Goal: Information Seeking & Learning: Learn about a topic

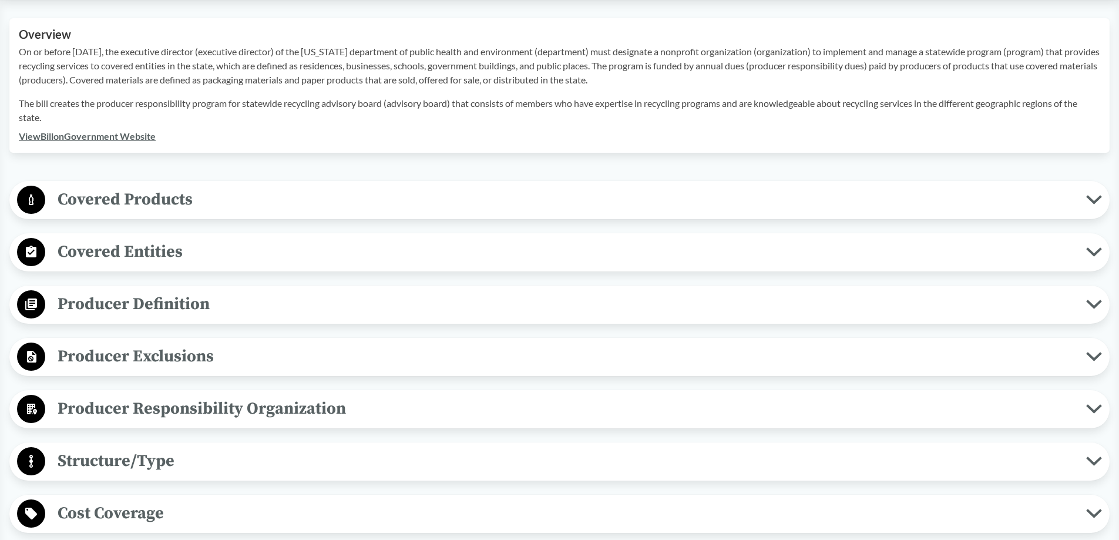
scroll to position [470, 0]
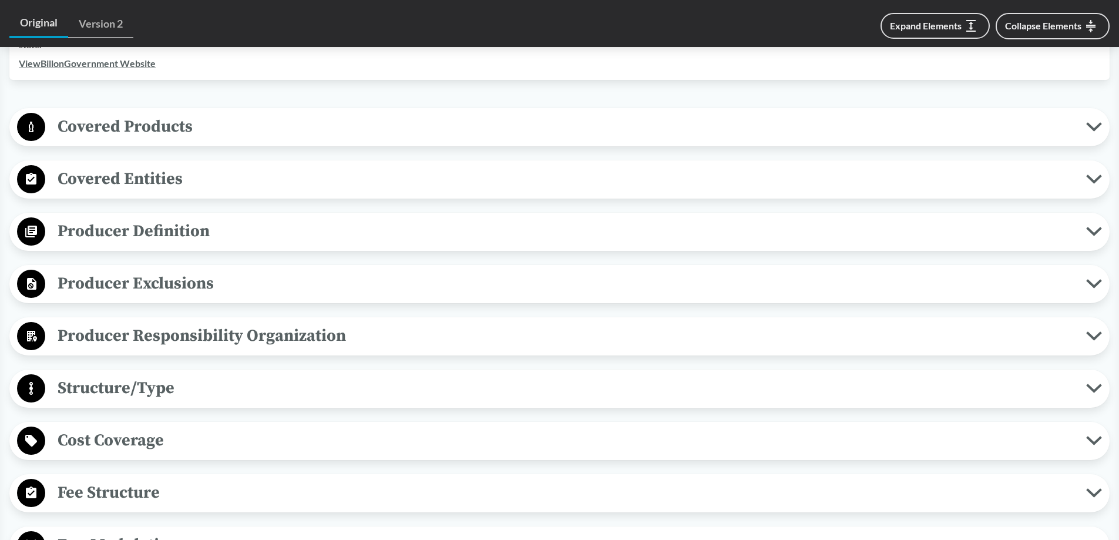
click at [162, 127] on span "Covered Products" at bounding box center [565, 126] width 1040 height 26
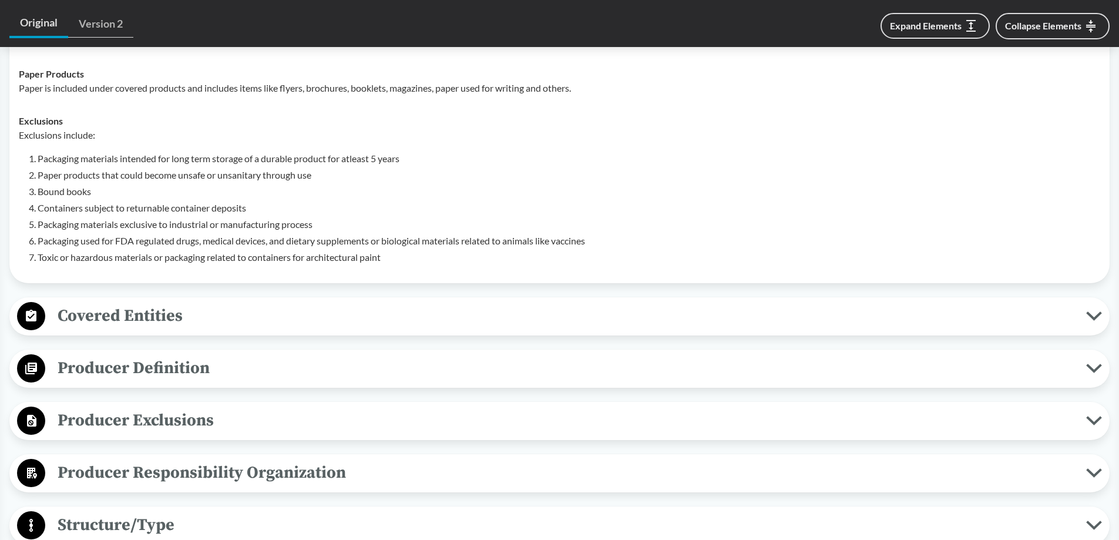
scroll to position [646, 0]
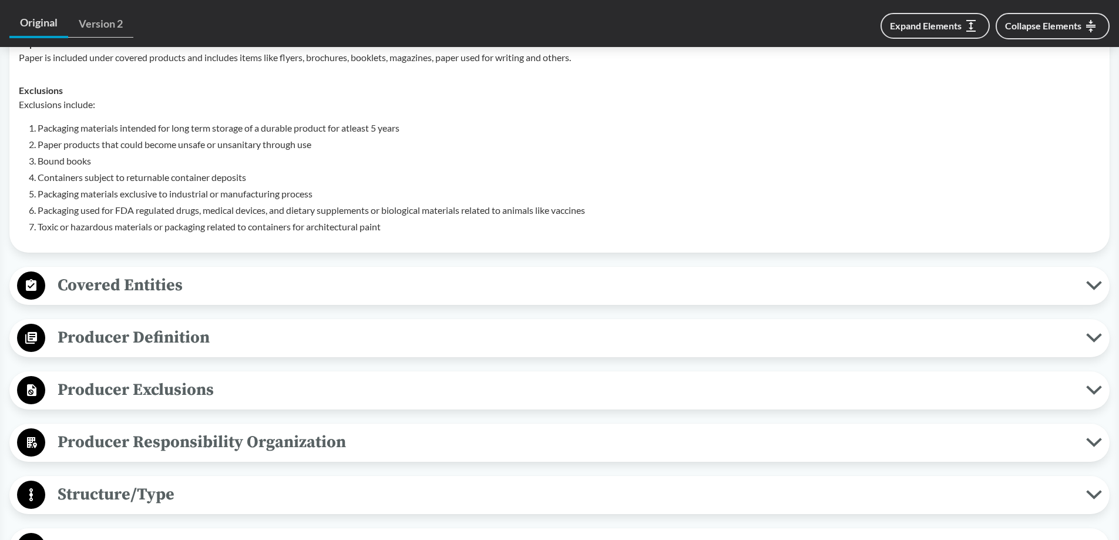
click at [160, 285] on span "Covered Entities" at bounding box center [565, 285] width 1040 height 26
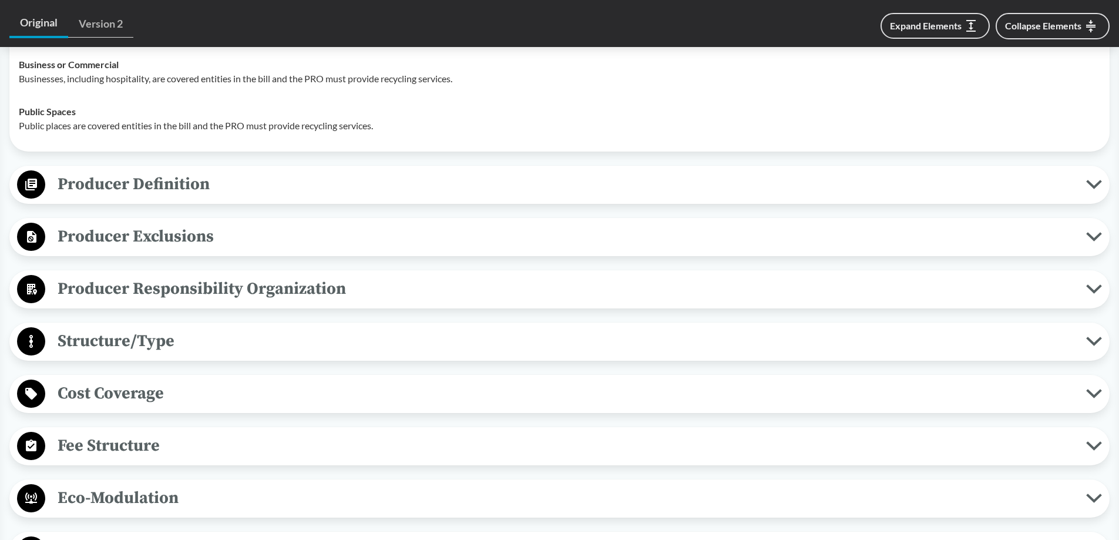
scroll to position [998, 0]
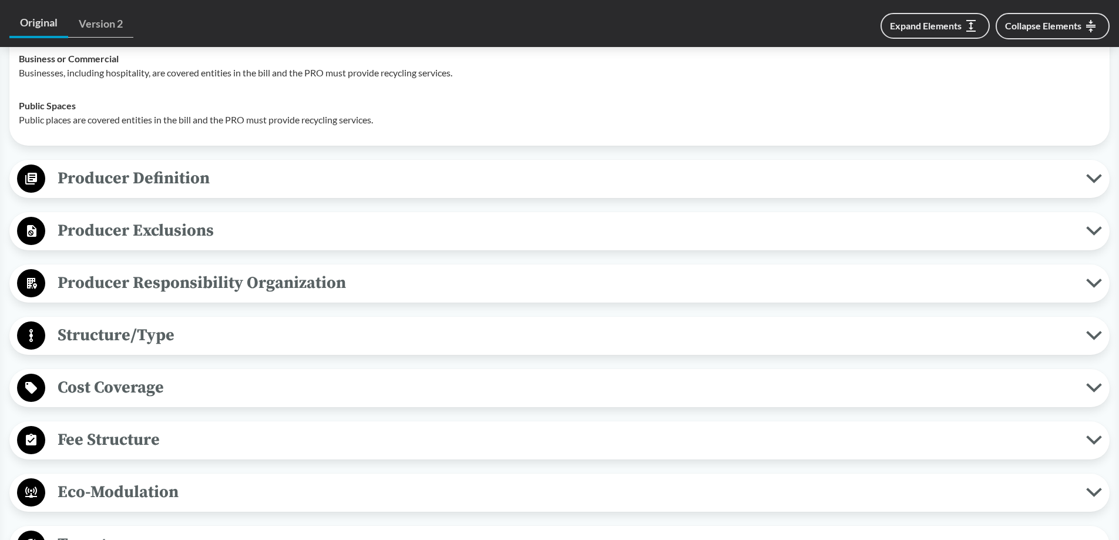
click at [152, 184] on span "Producer Definition" at bounding box center [565, 178] width 1040 height 26
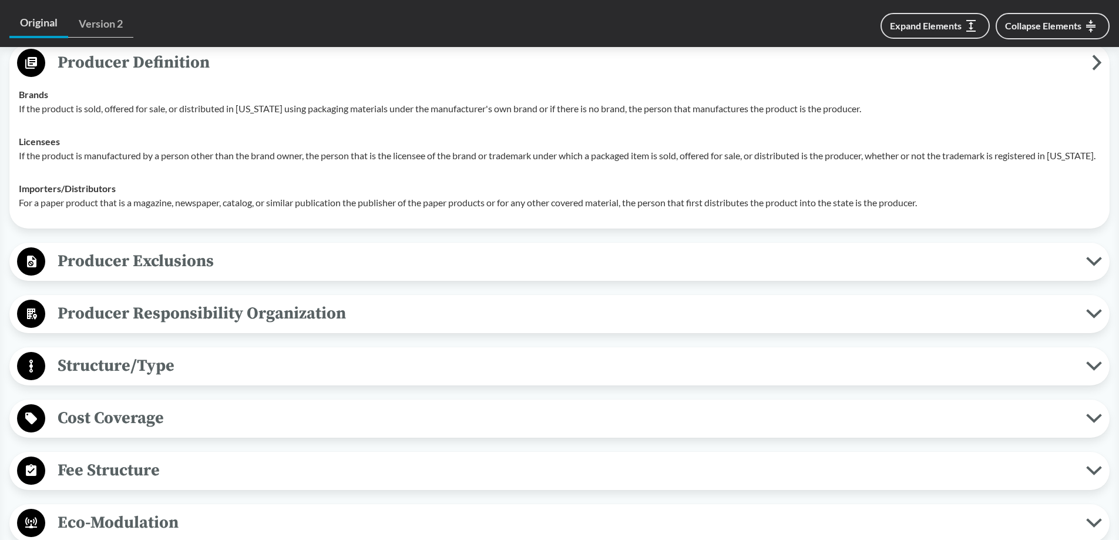
scroll to position [1116, 0]
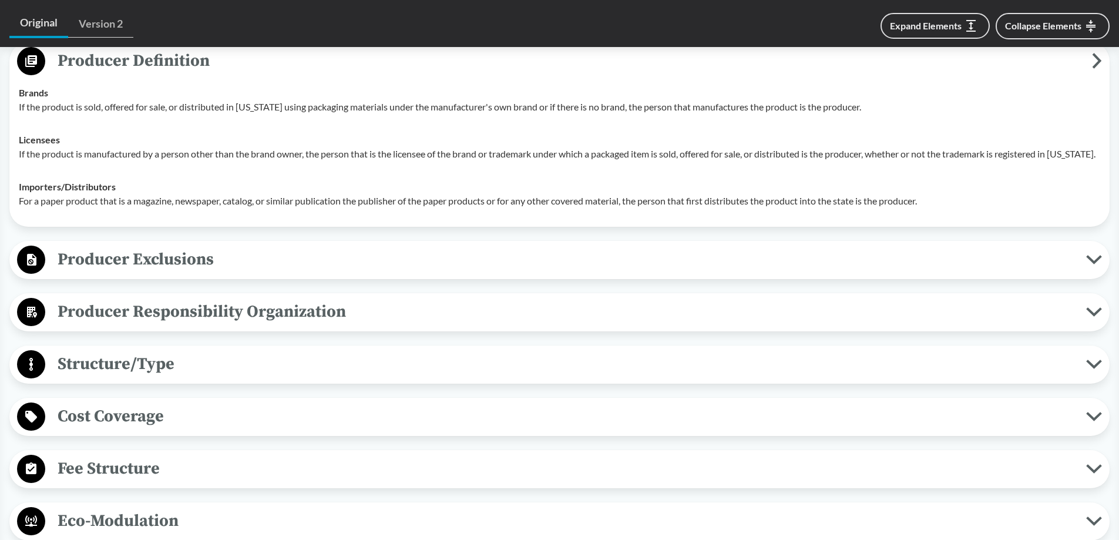
click at [138, 267] on span "Producer Exclusions" at bounding box center [565, 259] width 1040 height 26
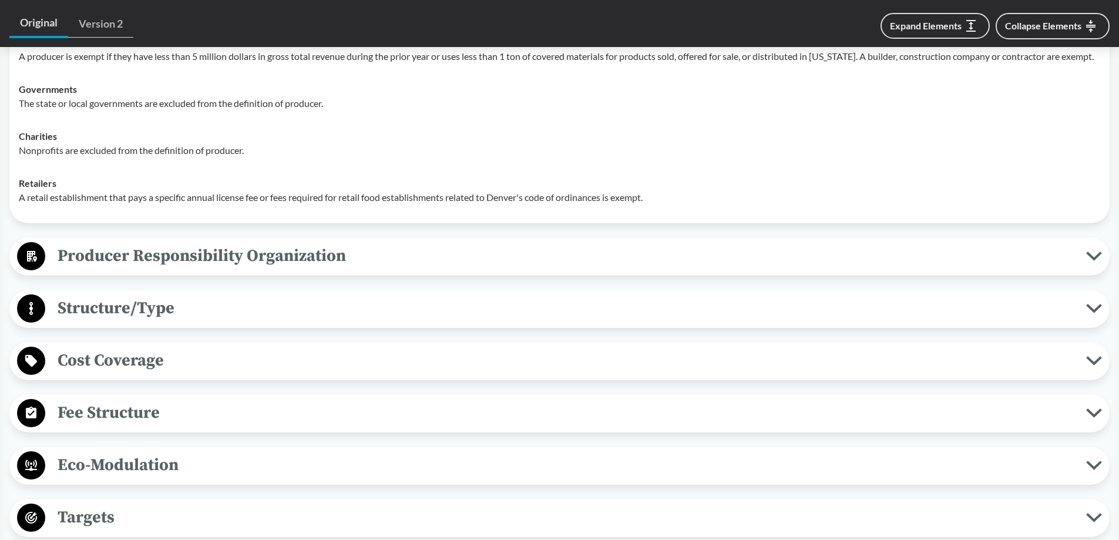
scroll to position [1409, 0]
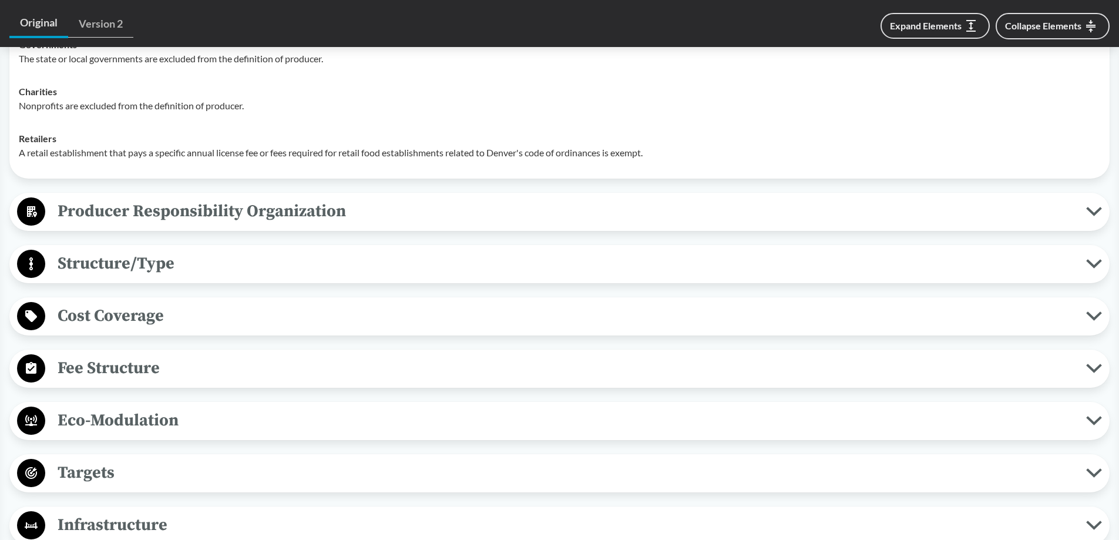
click at [181, 224] on span "Producer Responsibility Organization" at bounding box center [565, 211] width 1040 height 26
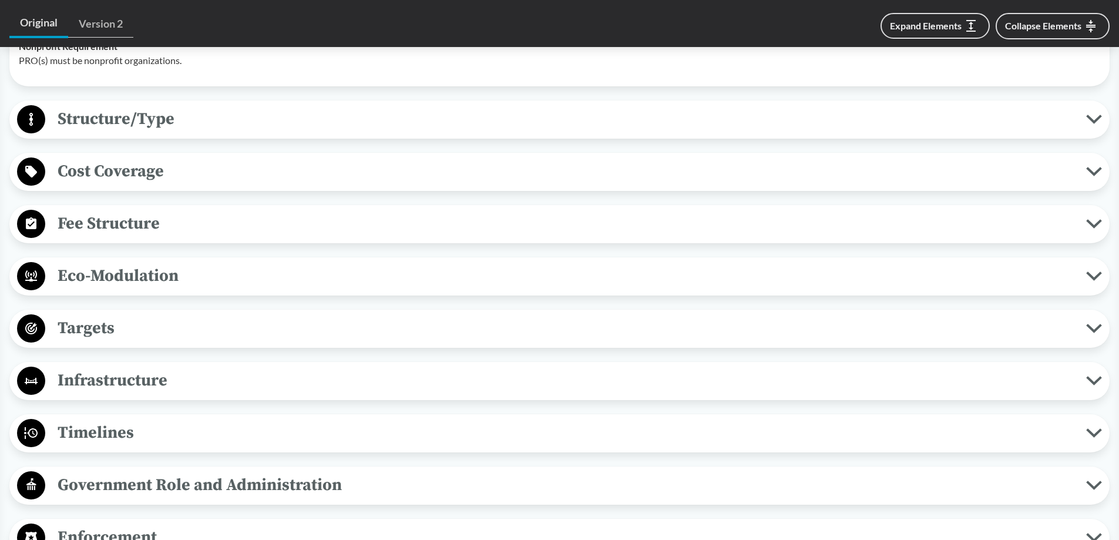
scroll to position [1703, 0]
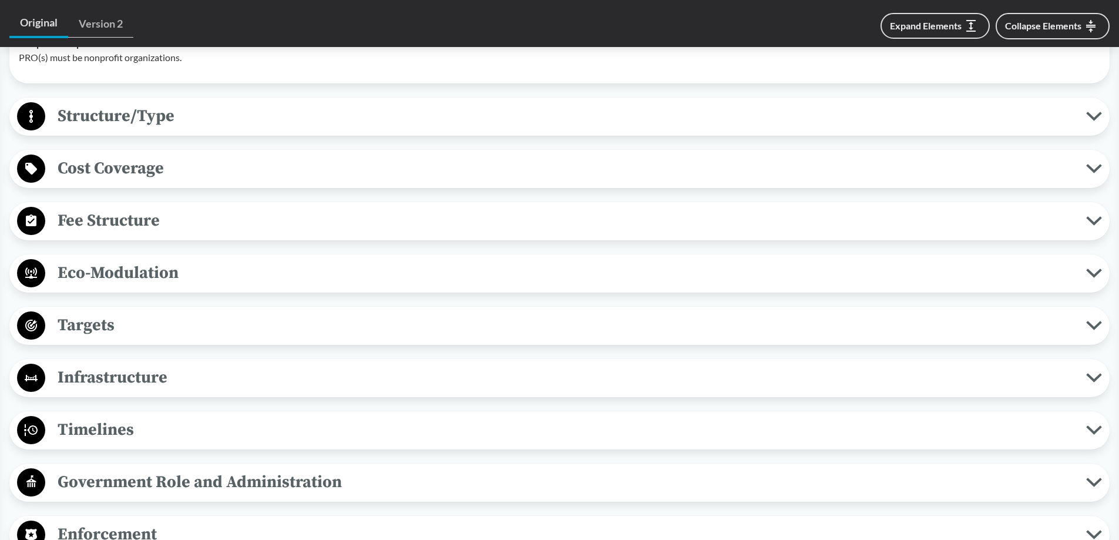
click at [133, 129] on span "Structure/Type" at bounding box center [565, 116] width 1040 height 26
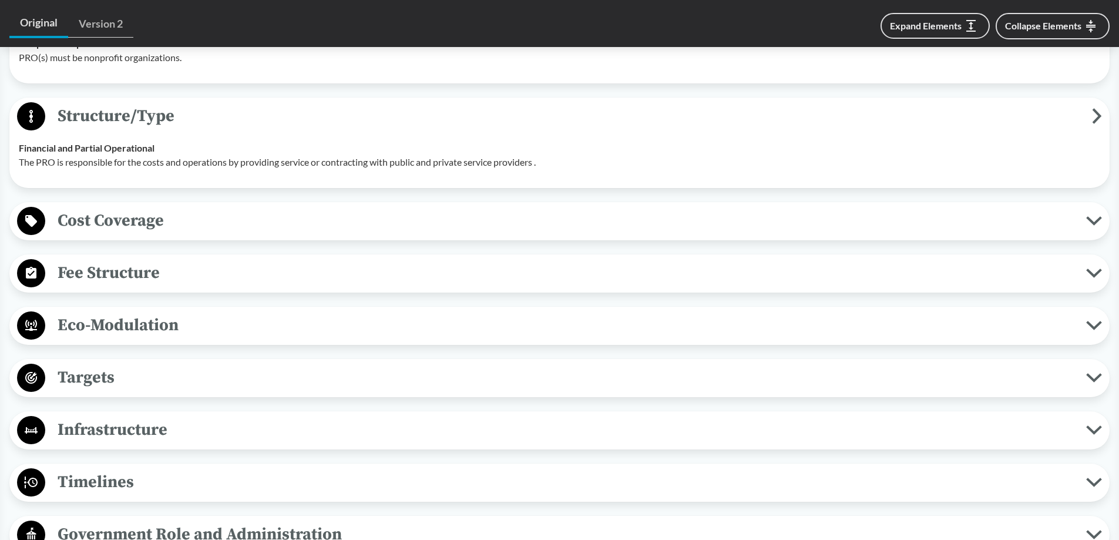
drag, startPoint x: 139, startPoint y: 242, endPoint x: 138, endPoint y: 250, distance: 7.7
click at [138, 234] on span "Cost Coverage" at bounding box center [565, 220] width 1040 height 26
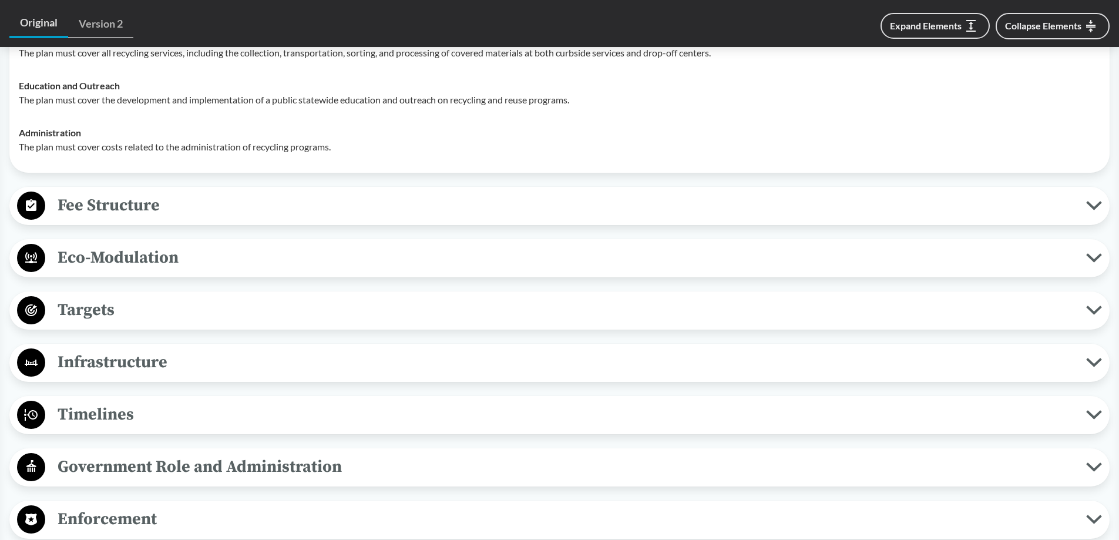
scroll to position [1938, 0]
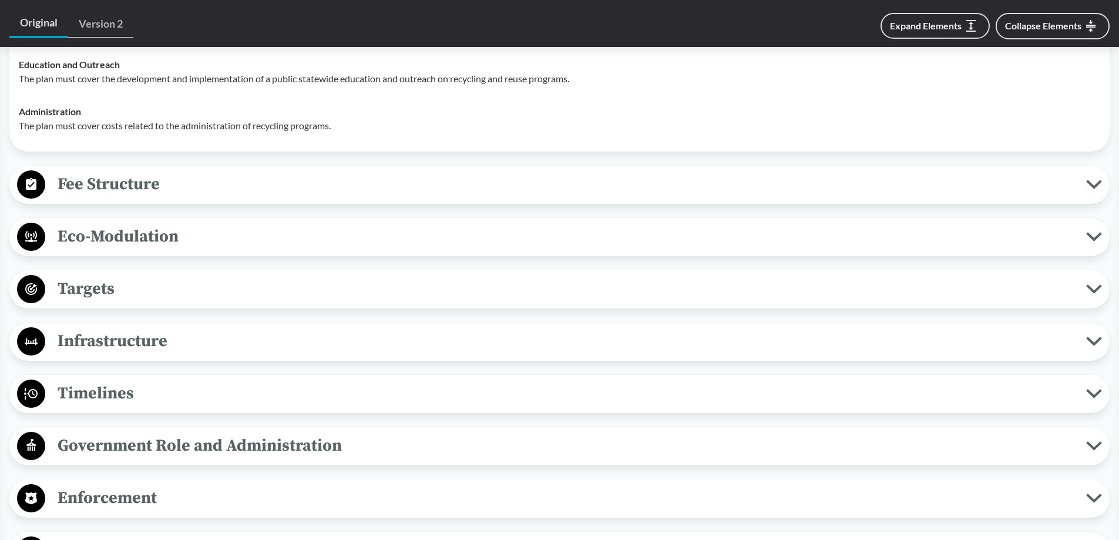
click at [140, 197] on span "Fee Structure" at bounding box center [565, 184] width 1040 height 26
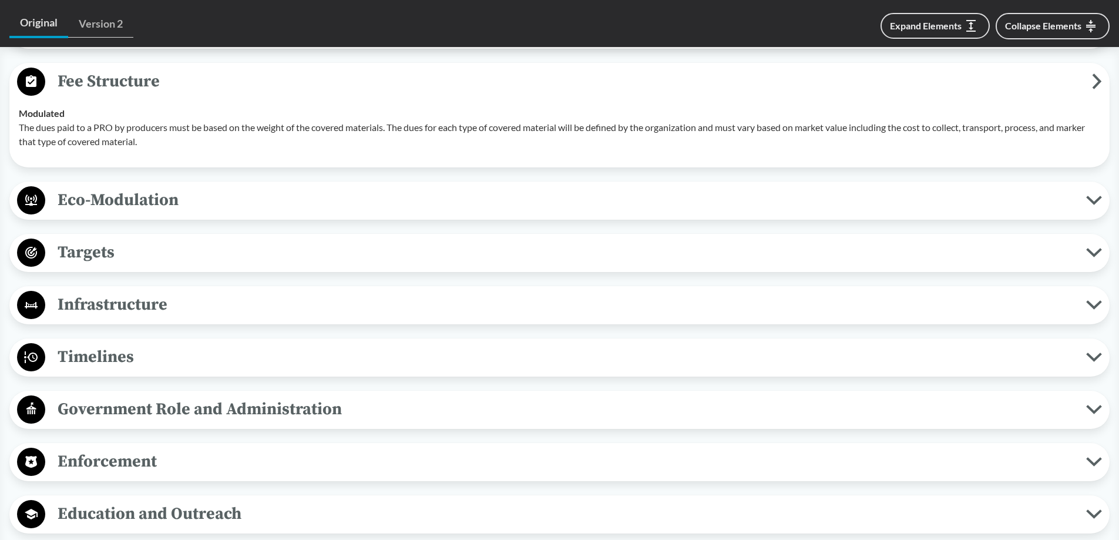
scroll to position [2055, 0]
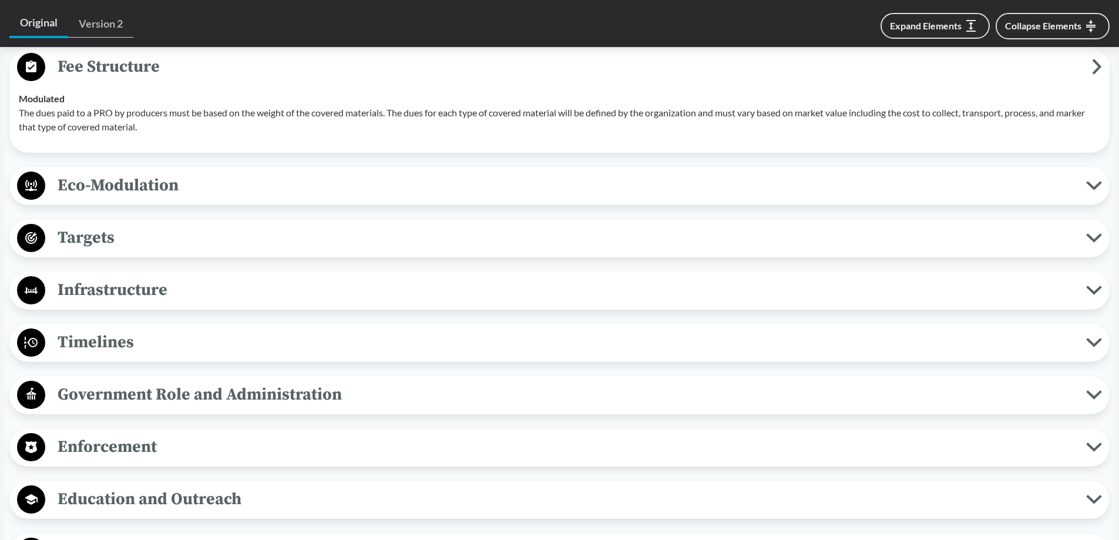
click at [170, 198] on span "Eco-Modulation" at bounding box center [565, 185] width 1040 height 26
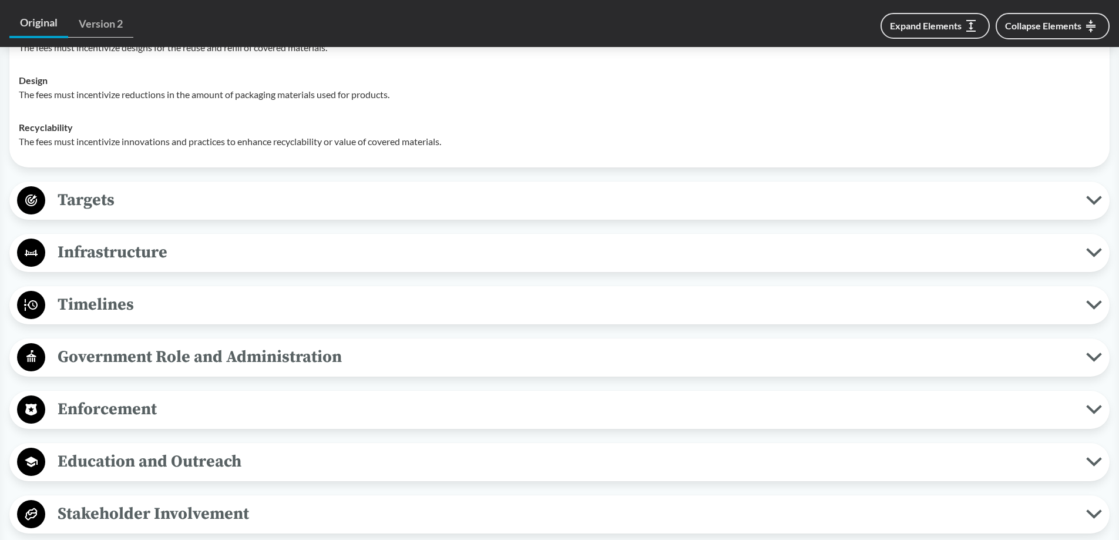
scroll to position [2290, 0]
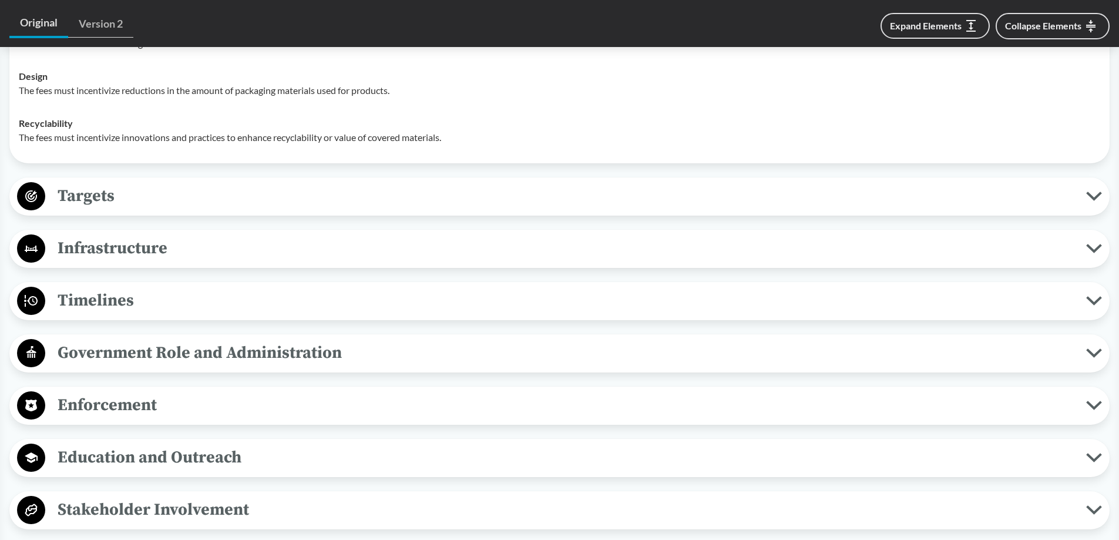
click at [112, 209] on span "Targets" at bounding box center [565, 196] width 1040 height 26
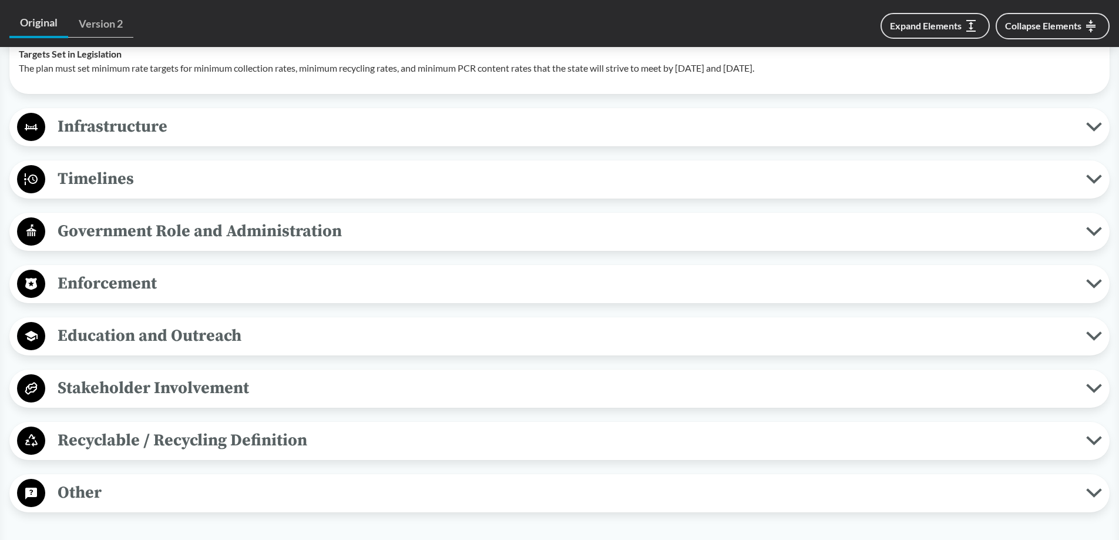
scroll to position [2466, 0]
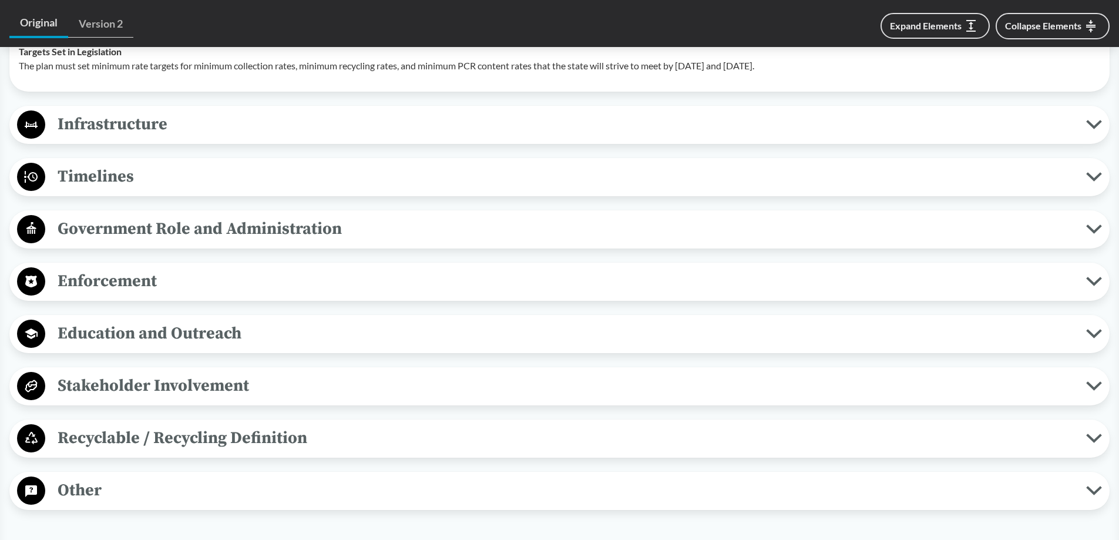
click at [134, 137] on span "Infrastructure" at bounding box center [565, 124] width 1040 height 26
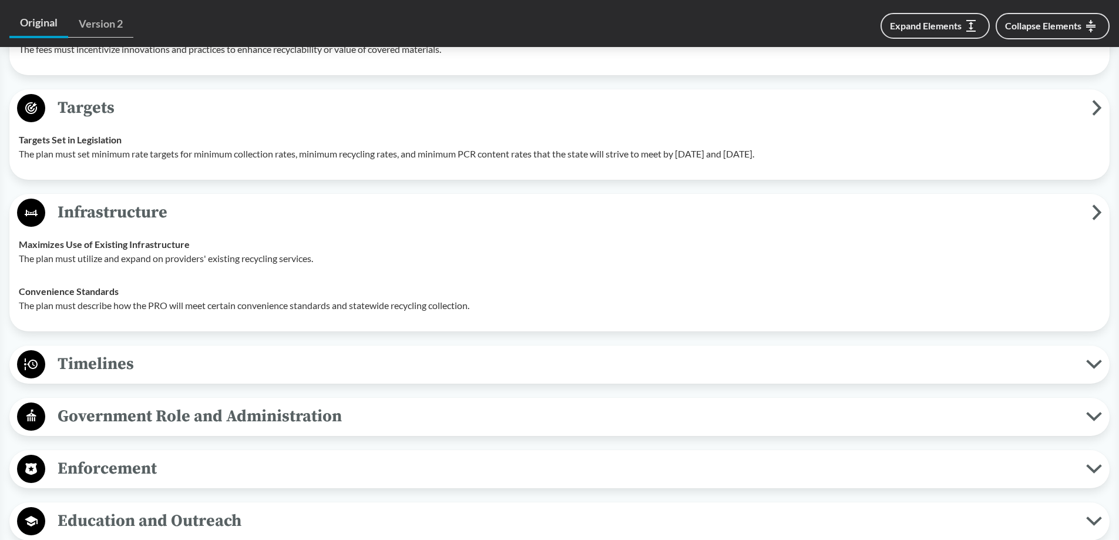
scroll to position [2290, 0]
